Goal: Task Accomplishment & Management: Manage account settings

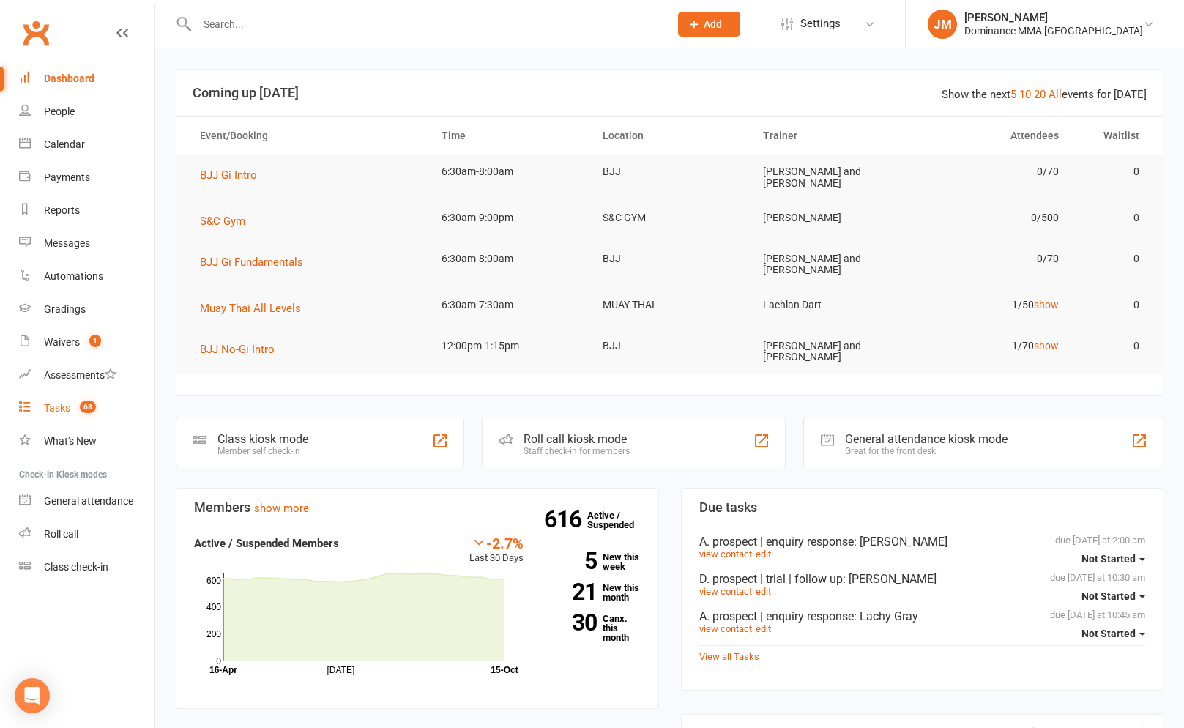
click at [72, 415] on link "Tasks 68" at bounding box center [86, 408] width 135 height 33
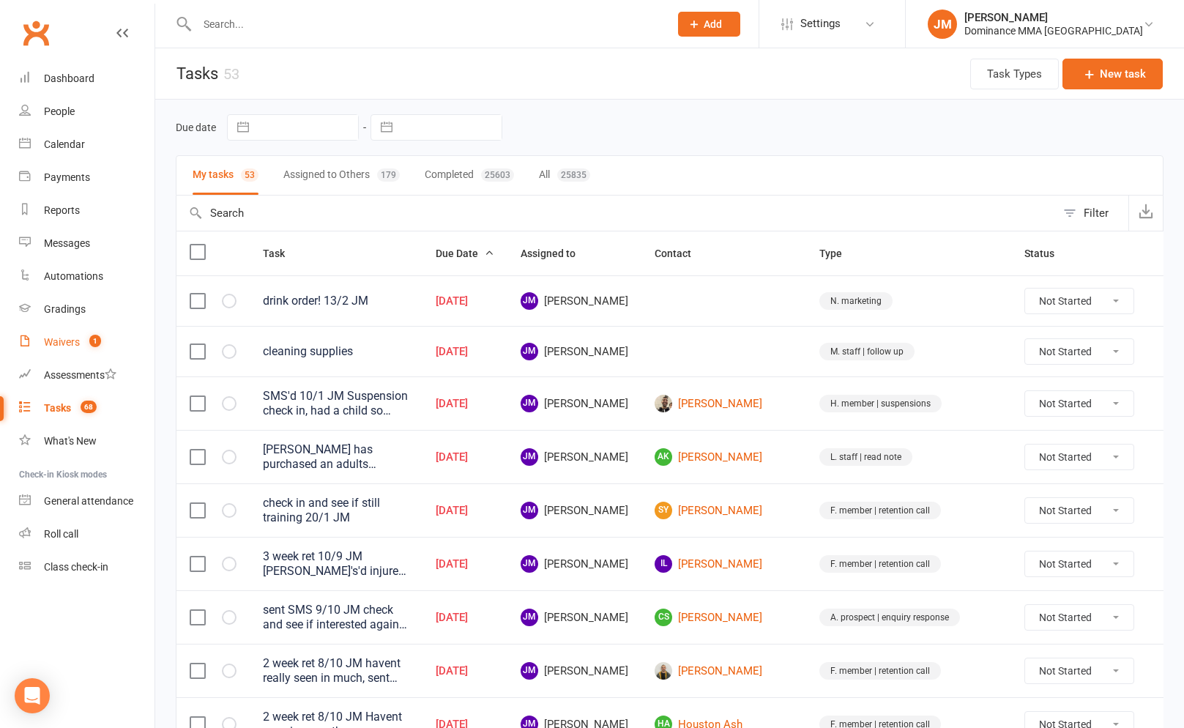
click at [44, 343] on div "Waivers" at bounding box center [62, 342] width 36 height 12
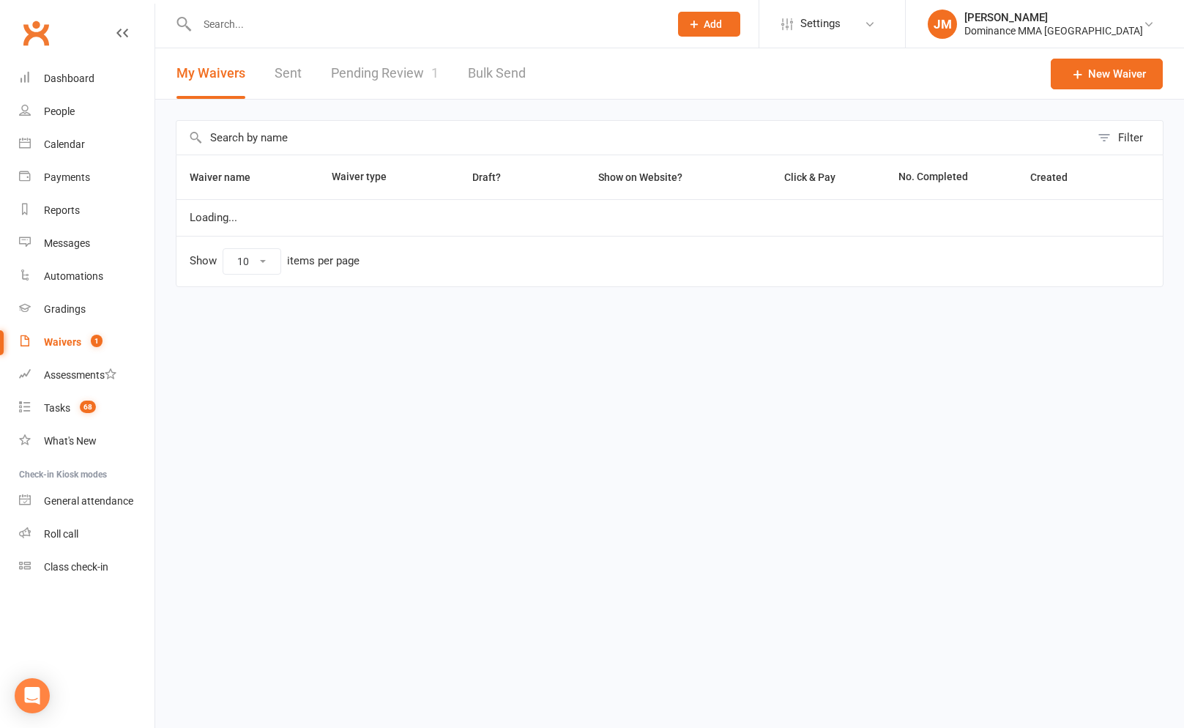
select select "100"
click at [364, 67] on link "Pending Review 1" at bounding box center [385, 73] width 108 height 51
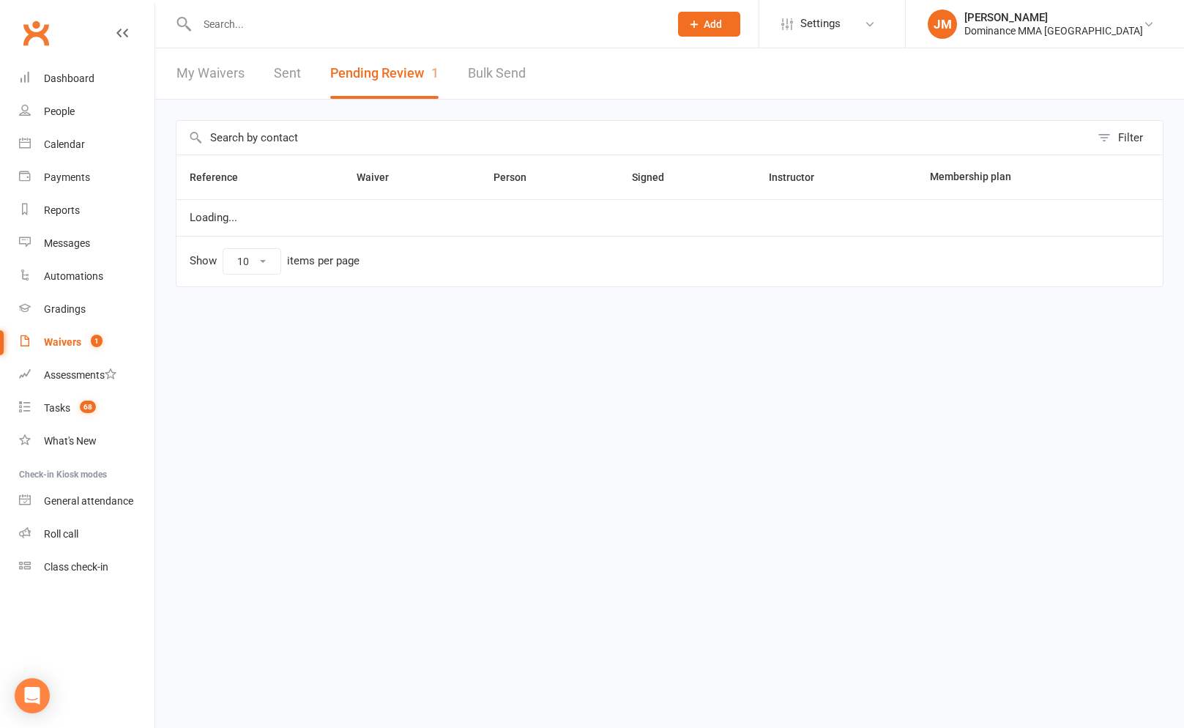
select select "50"
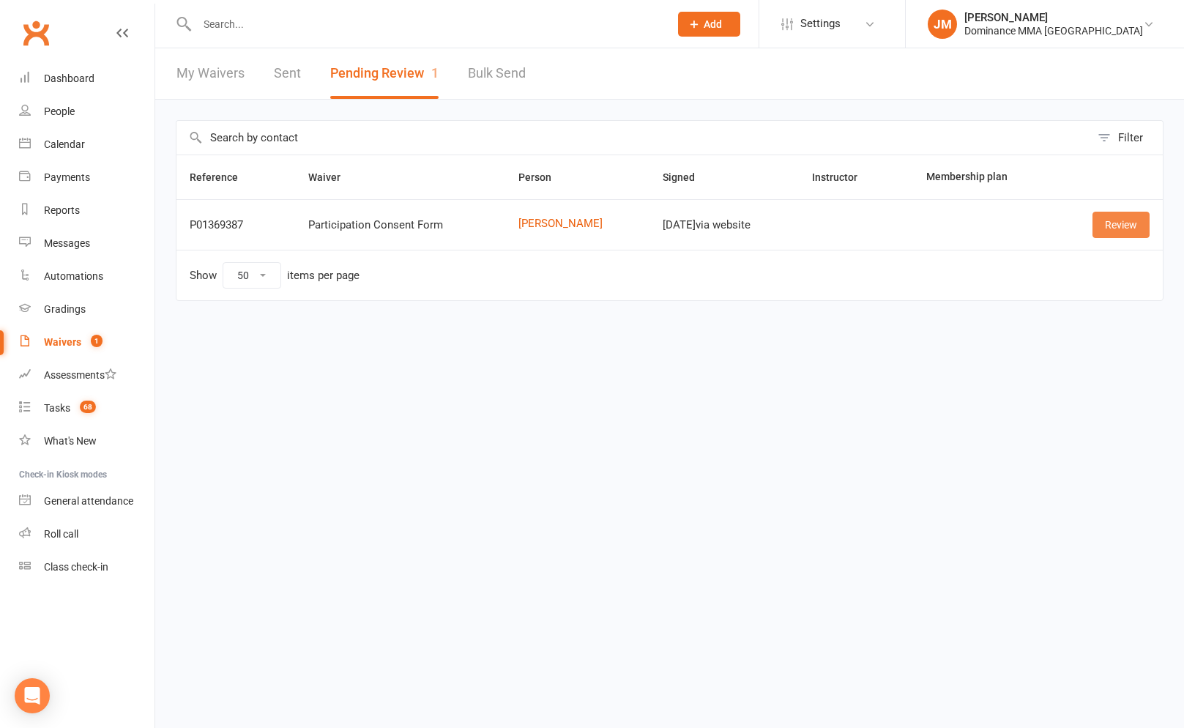
click at [1106, 226] on link "Review" at bounding box center [1121, 225] width 57 height 26
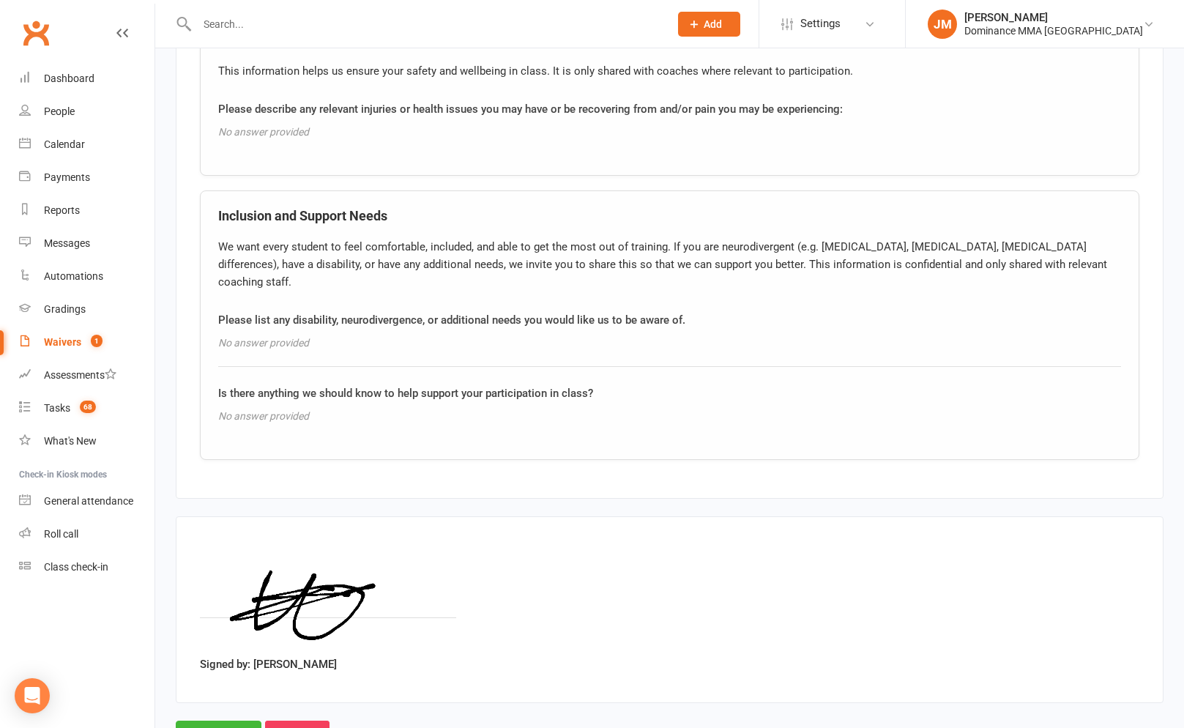
scroll to position [1088, 0]
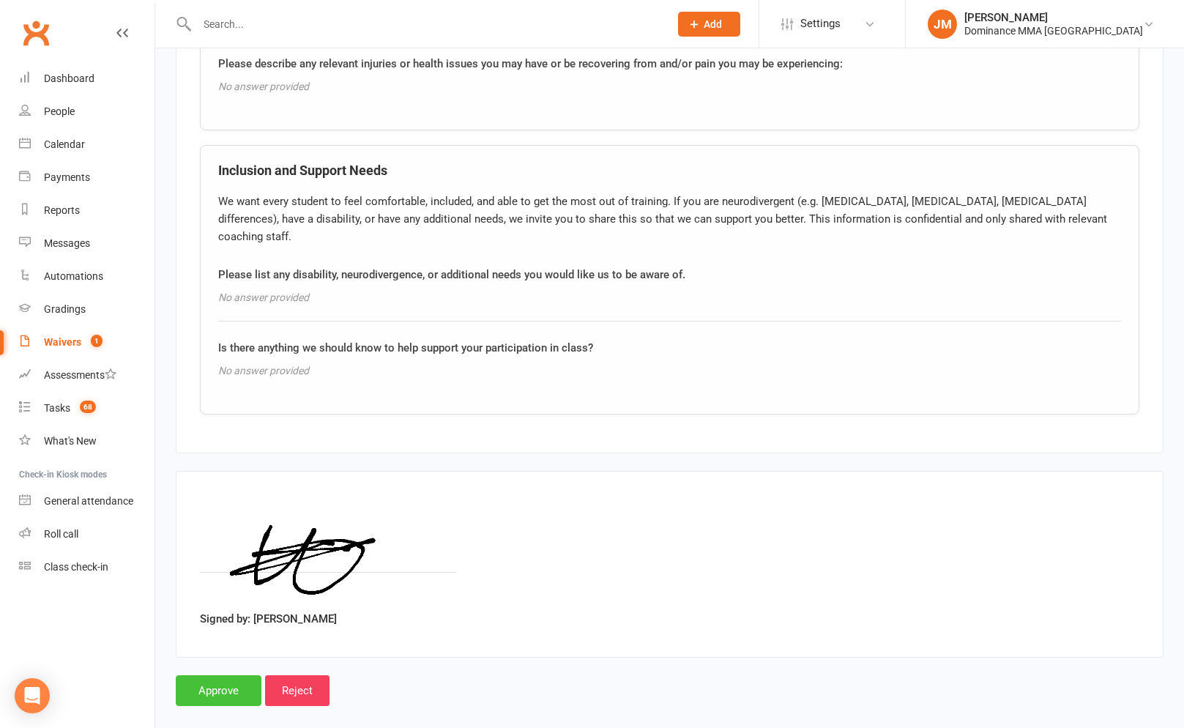
click at [244, 675] on input "Approve" at bounding box center [219, 690] width 86 height 31
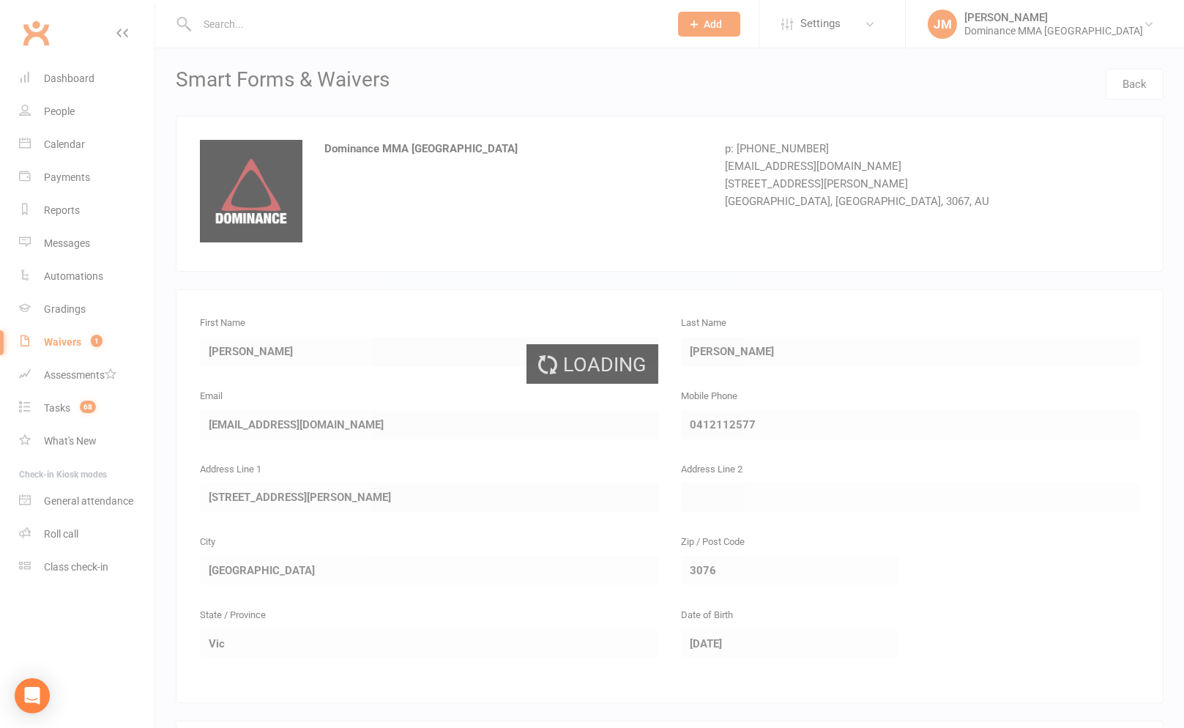
select select "50"
